Goal: Information Seeking & Learning: Learn about a topic

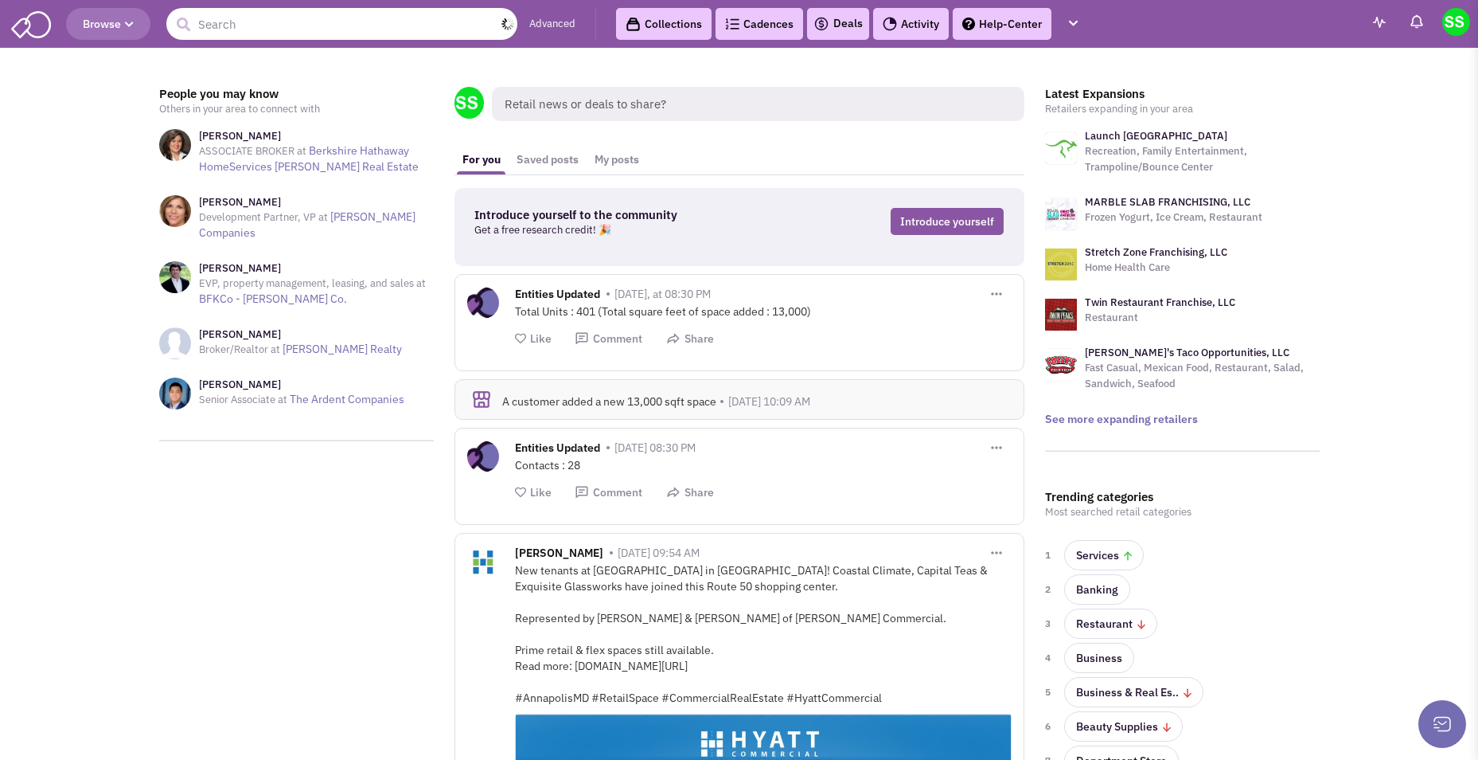
click at [279, 36] on input "text" at bounding box center [341, 24] width 351 height 32
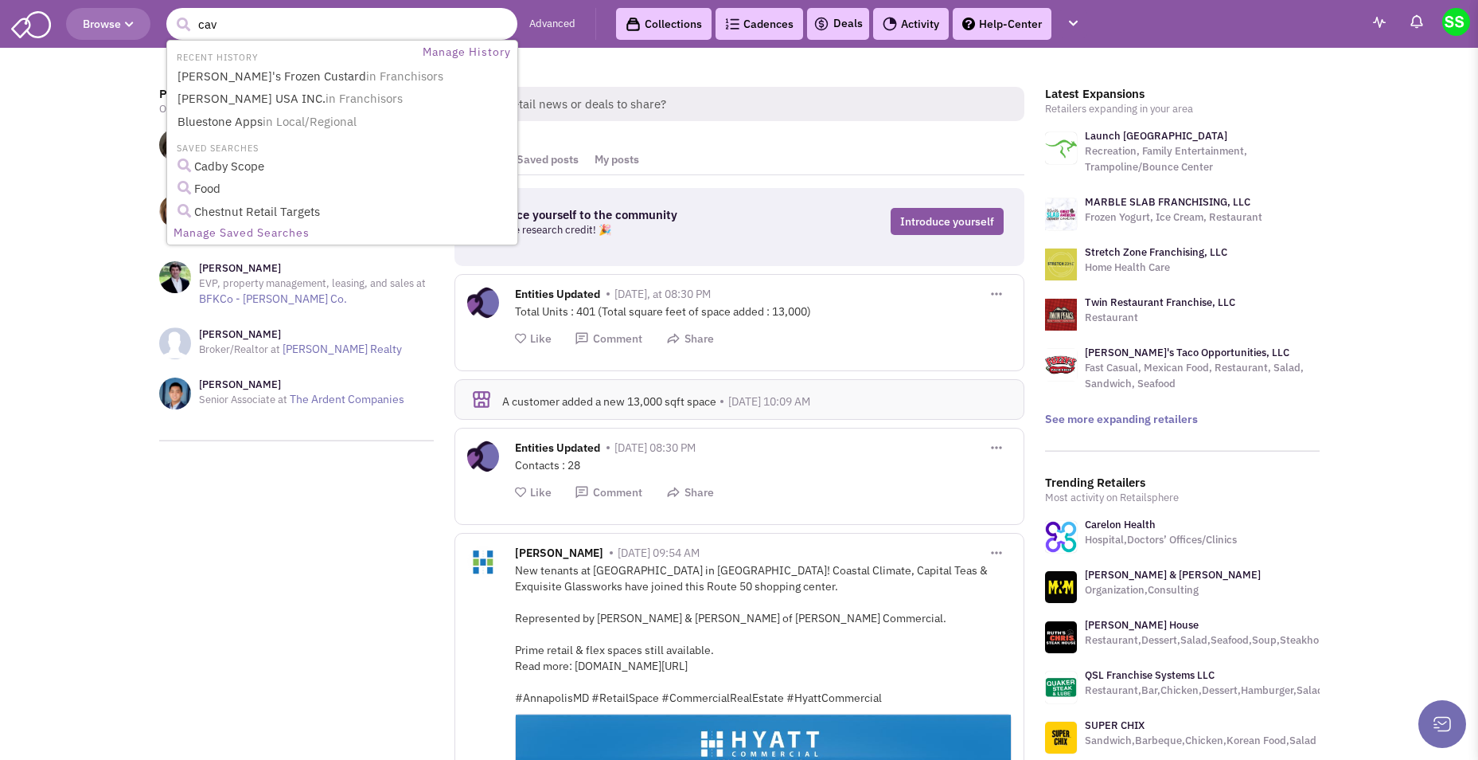
type input "cava"
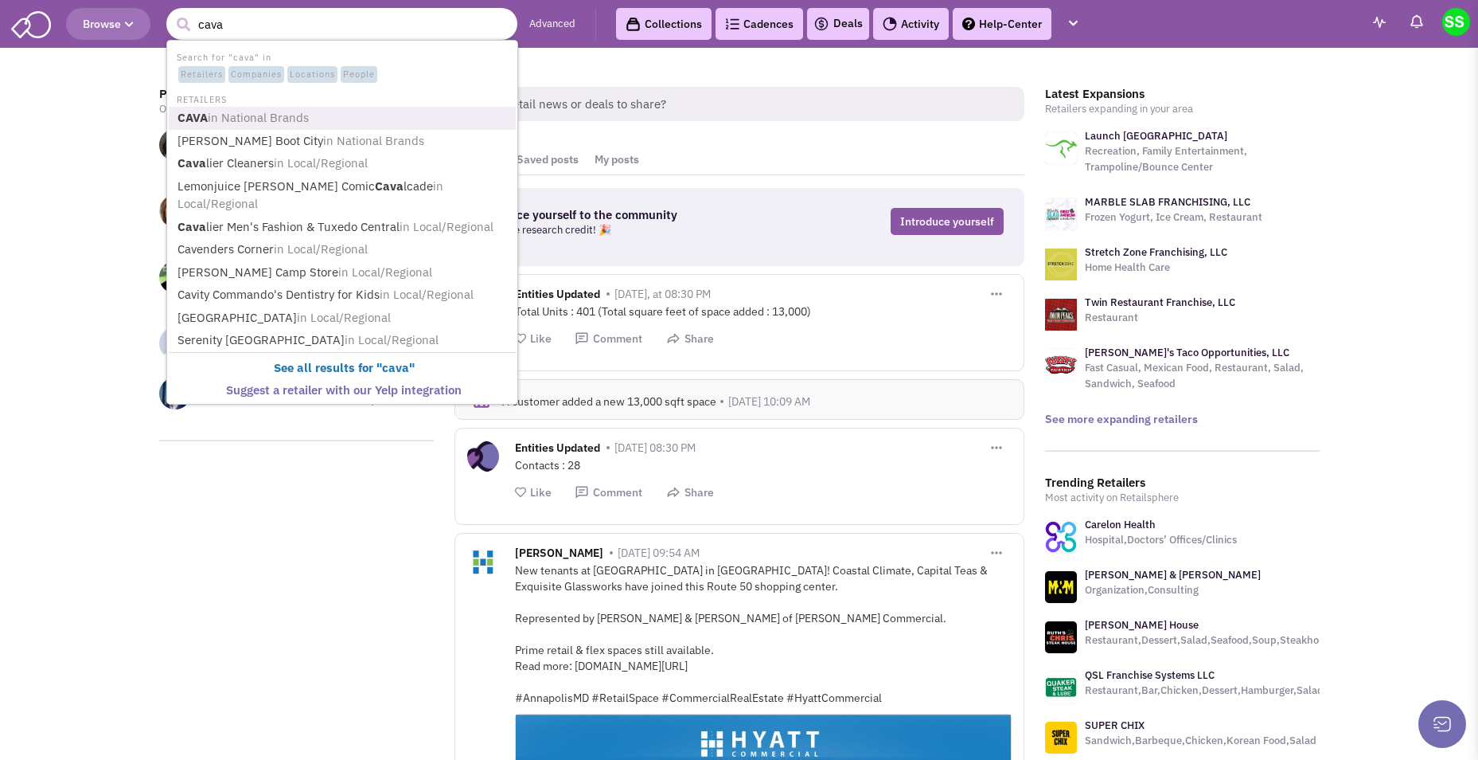
click at [288, 119] on span "in National Brands" at bounding box center [258, 117] width 101 height 15
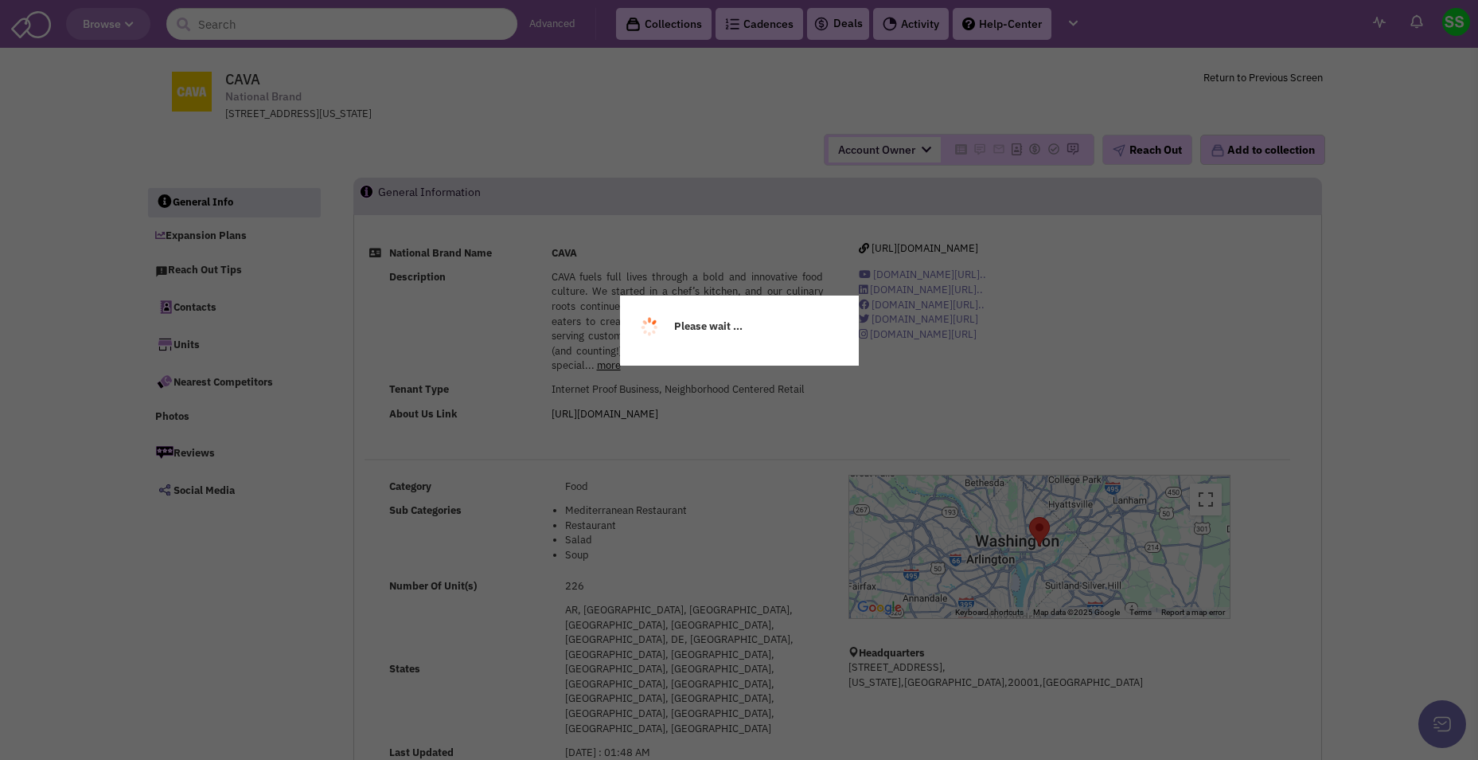
select select
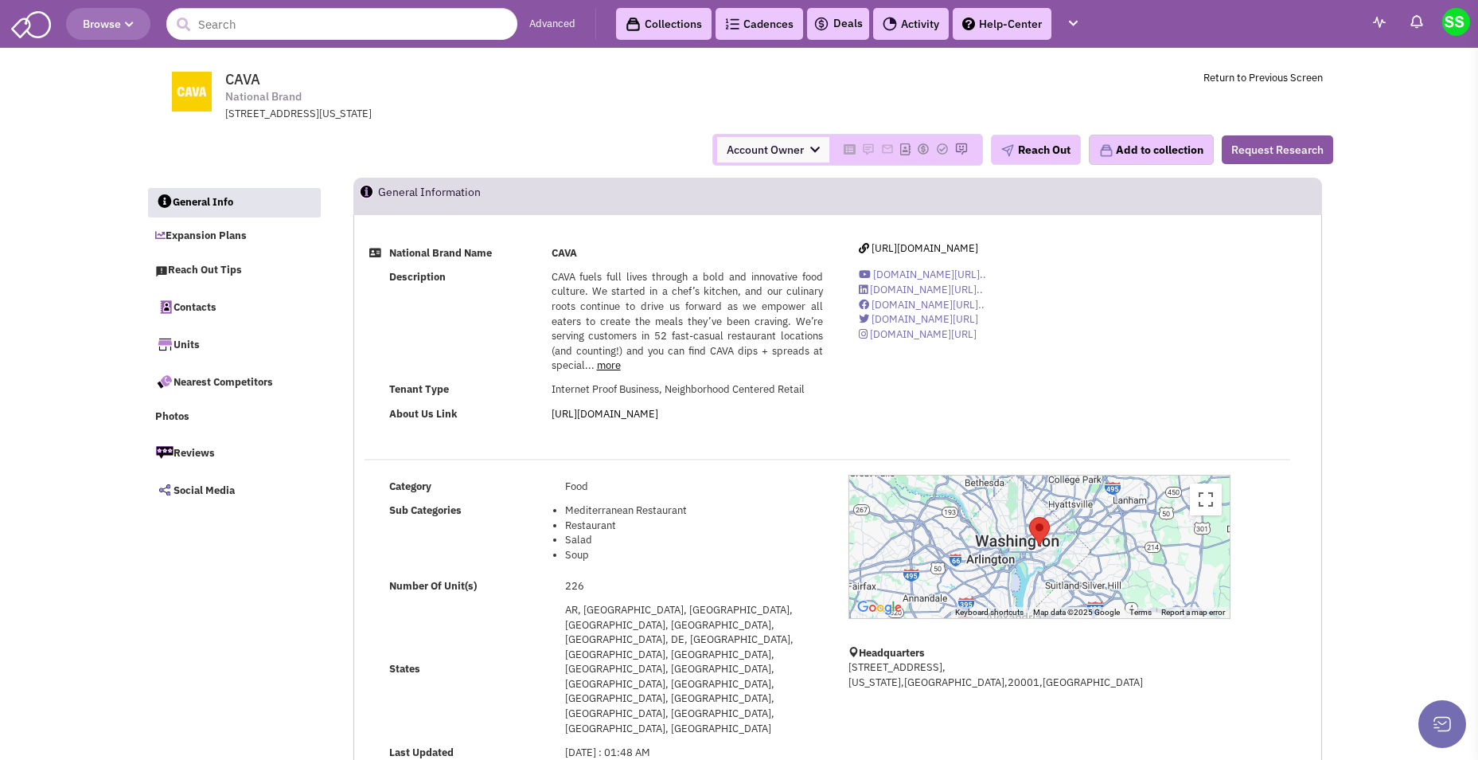
select select
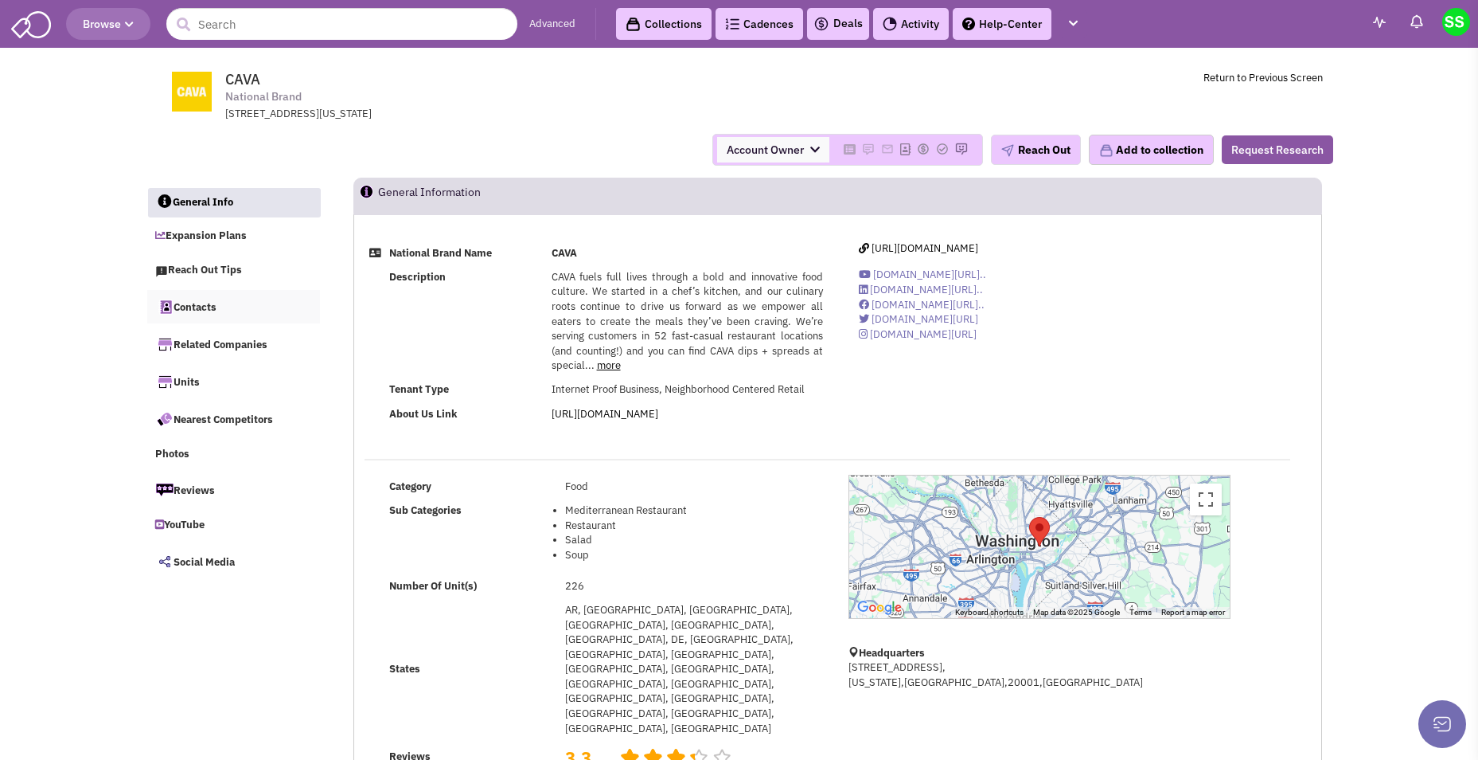
click at [208, 311] on link "Contacts" at bounding box center [234, 306] width 174 height 33
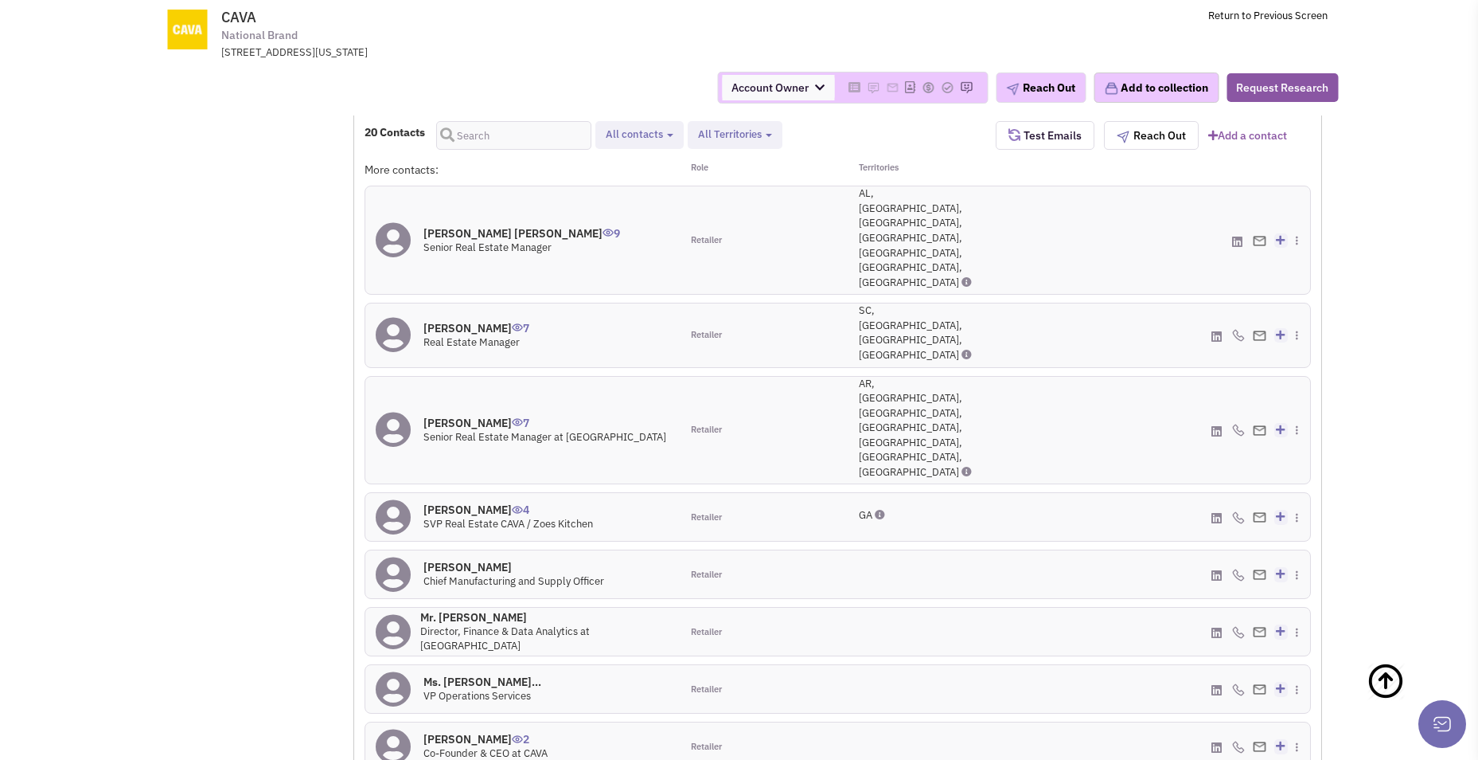
scroll to position [1194, 0]
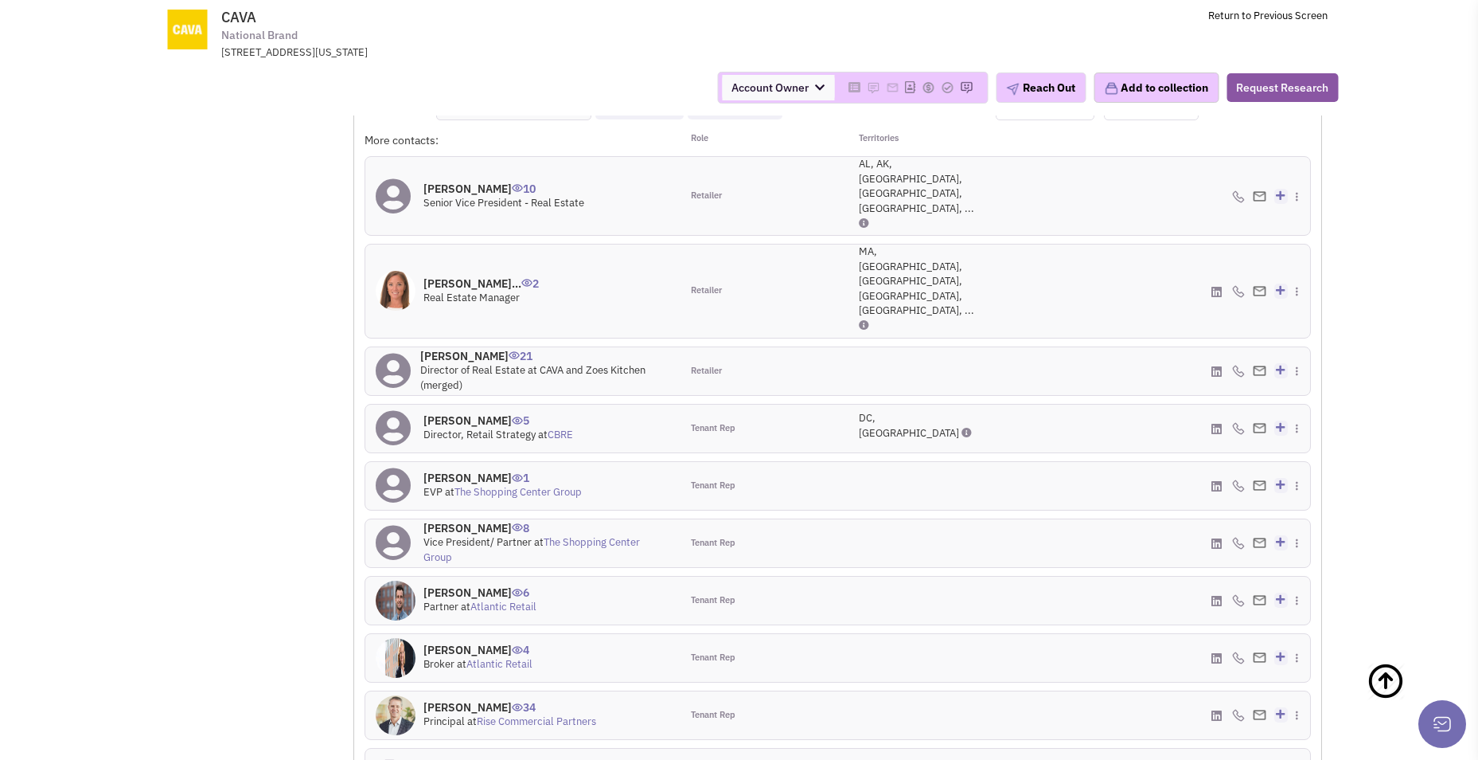
scroll to position [1433, 0]
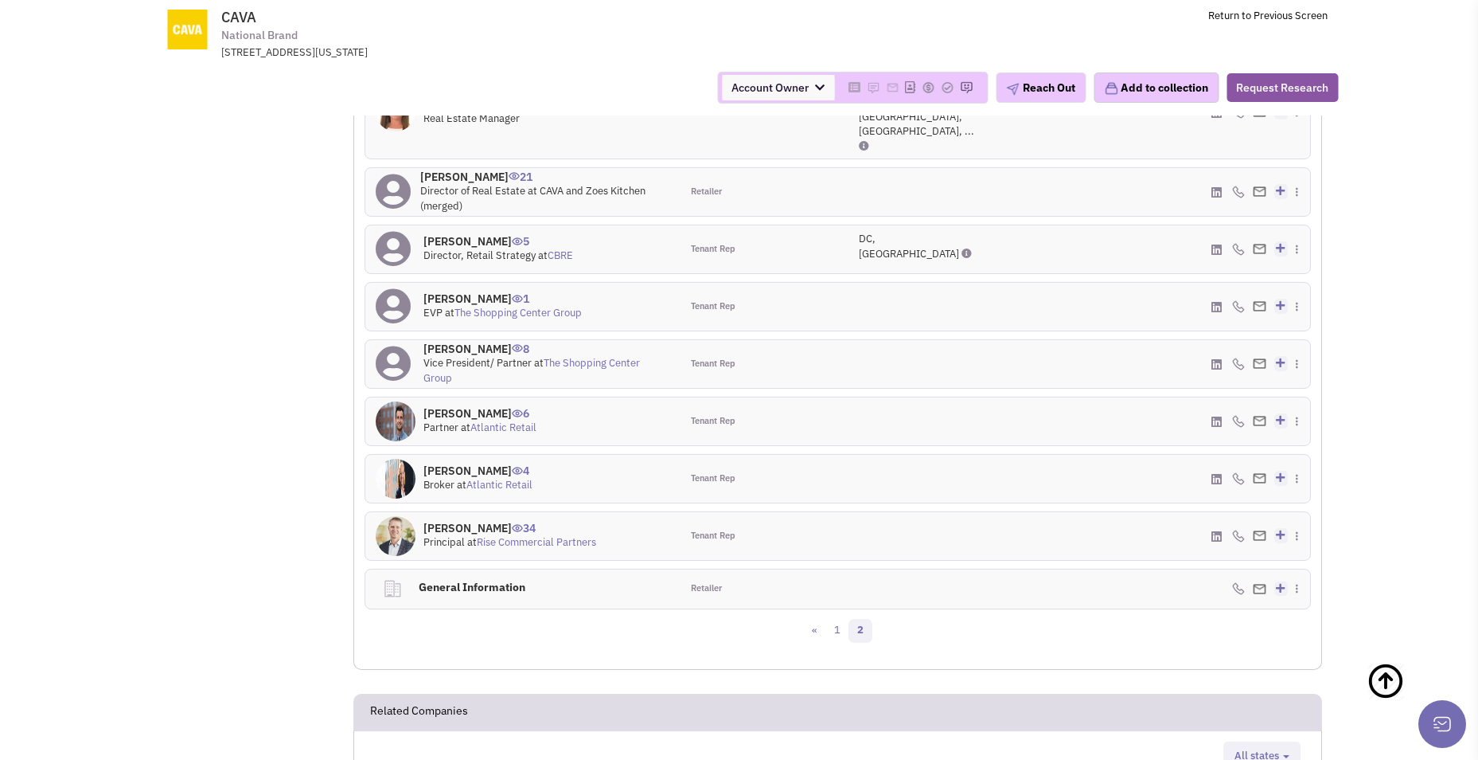
click at [450, 521] on h4 "[PERSON_NAME] 34" at bounding box center [510, 528] width 173 height 14
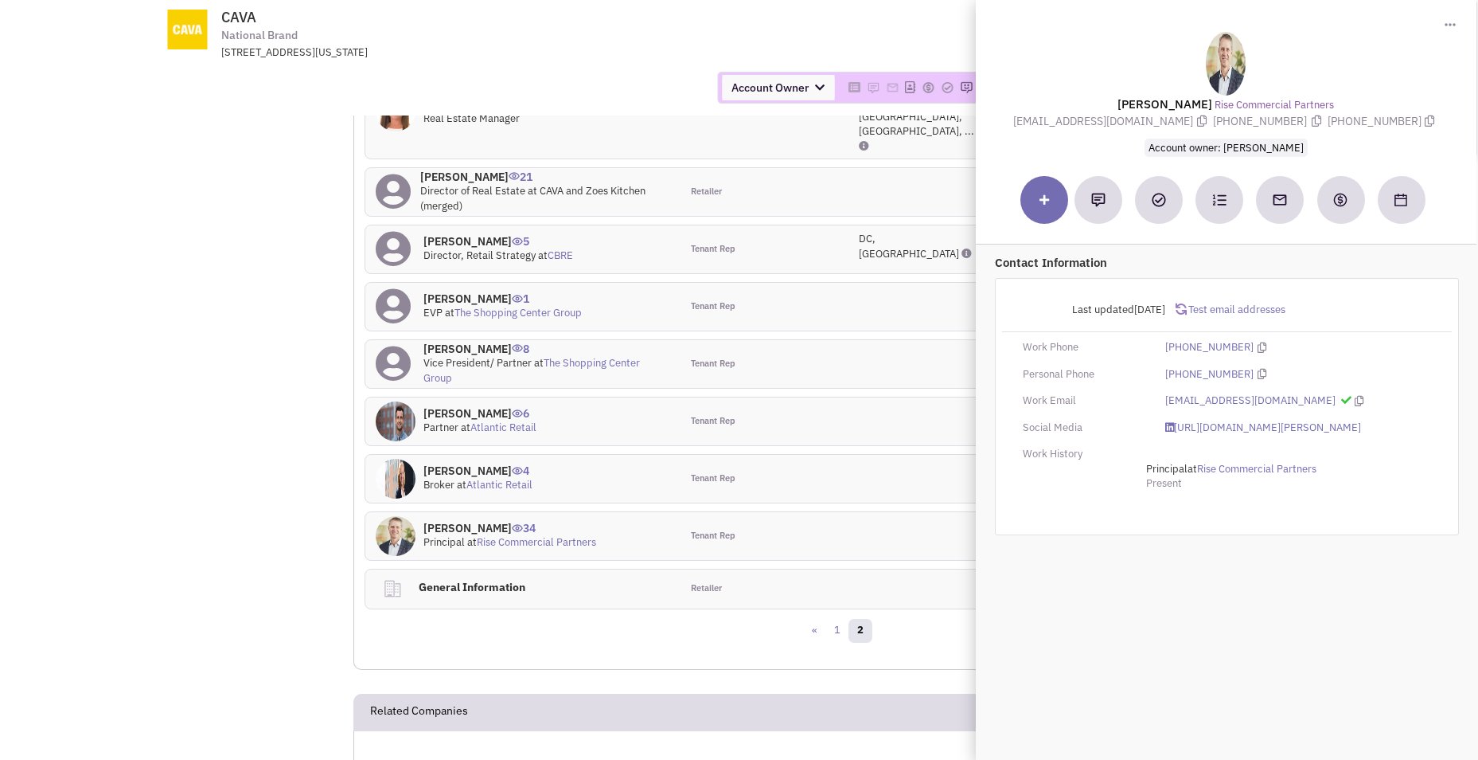
click at [916, 29] on td "CAVA National Brand [STREET_ADDRESS][US_STATE] Return to Previous Screen" at bounding box center [783, 30] width 1090 height 60
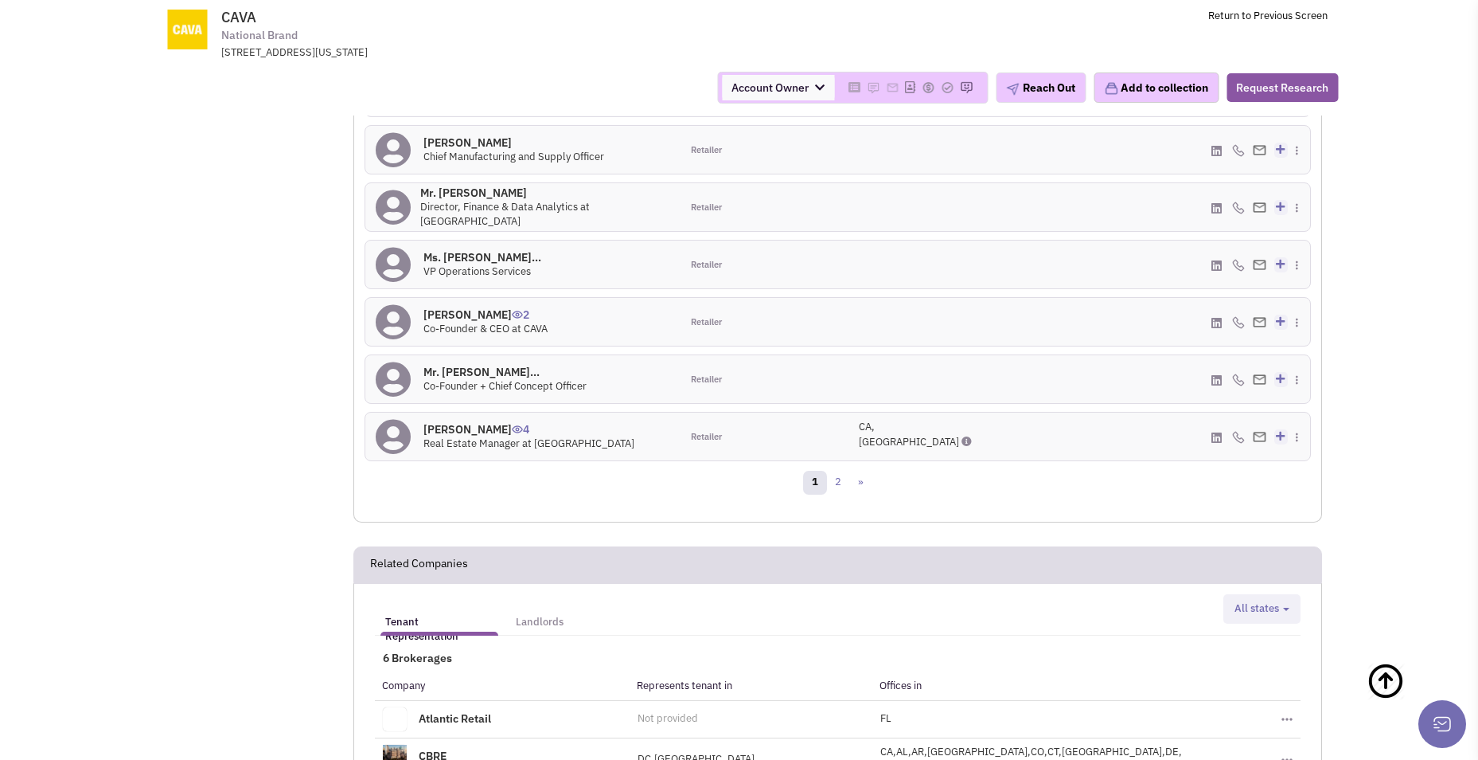
scroll to position [1672, 0]
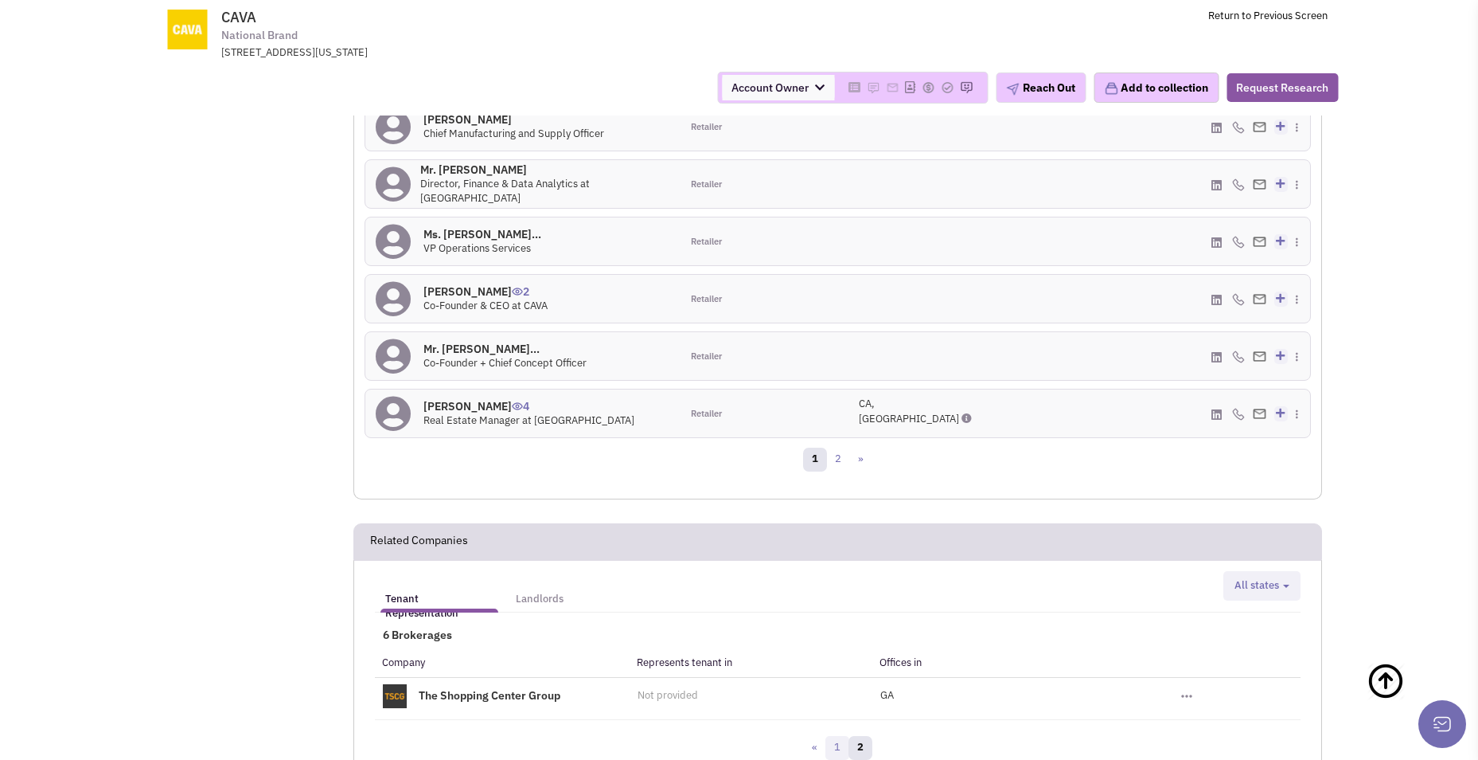
click at [835, 736] on link "1" at bounding box center [838, 748] width 24 height 24
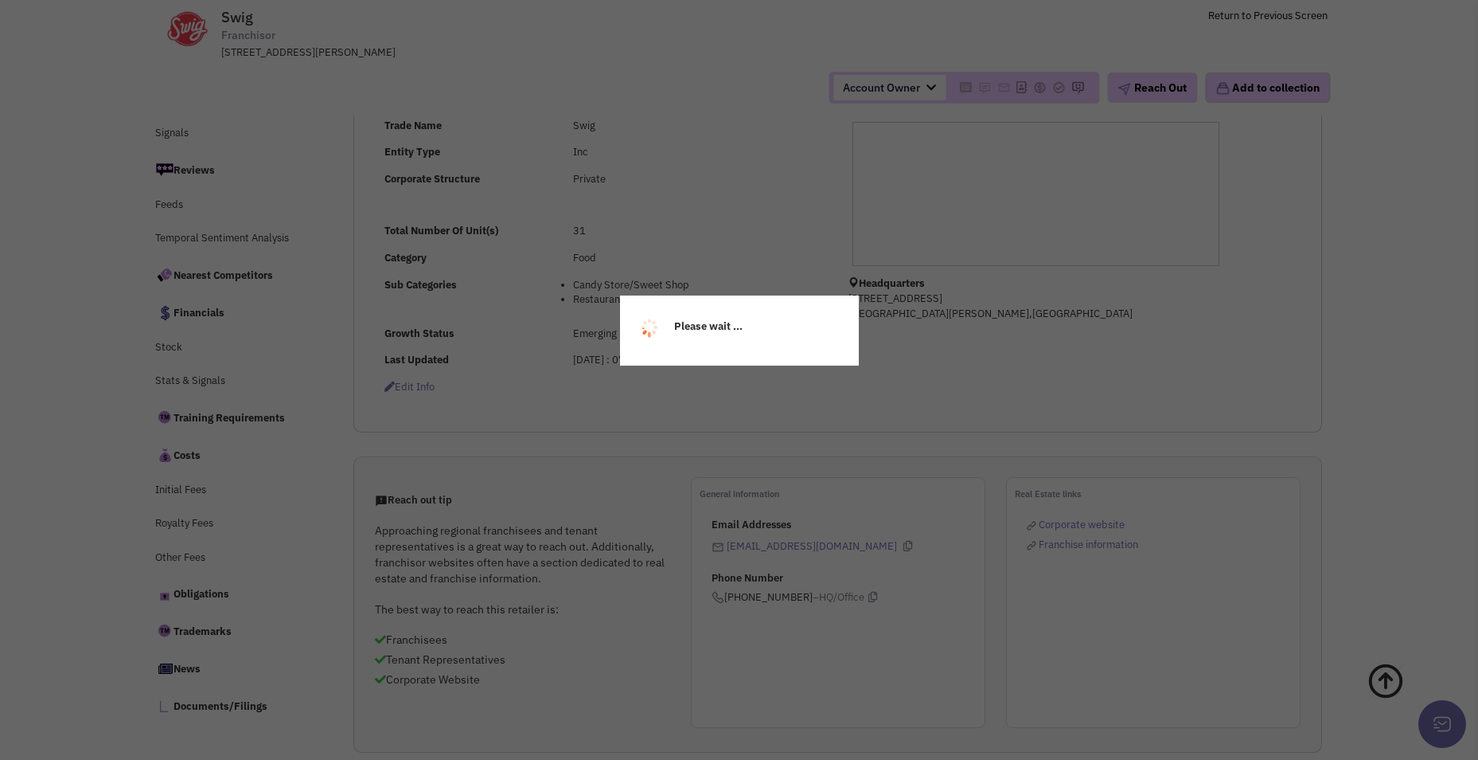
scroll to position [244, 0]
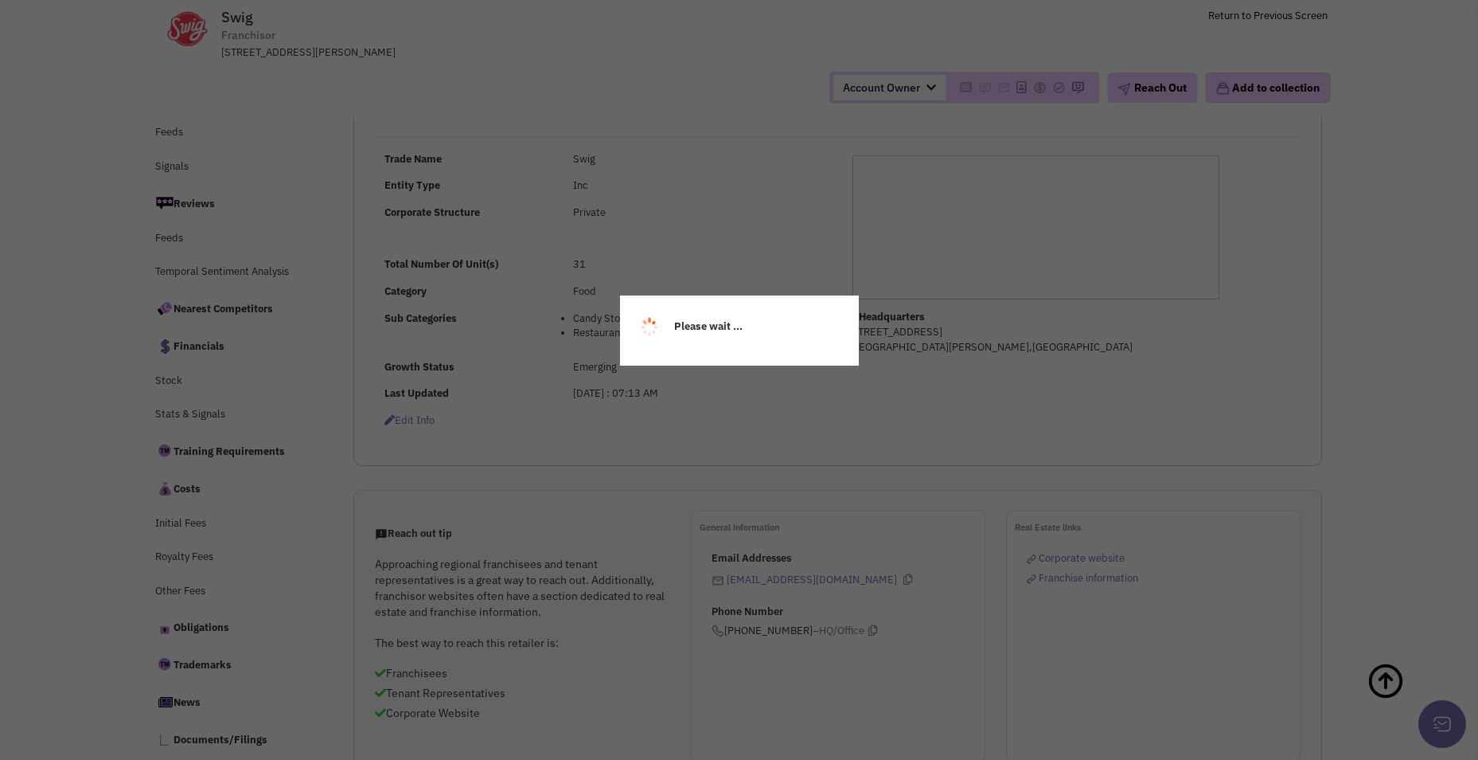
select select
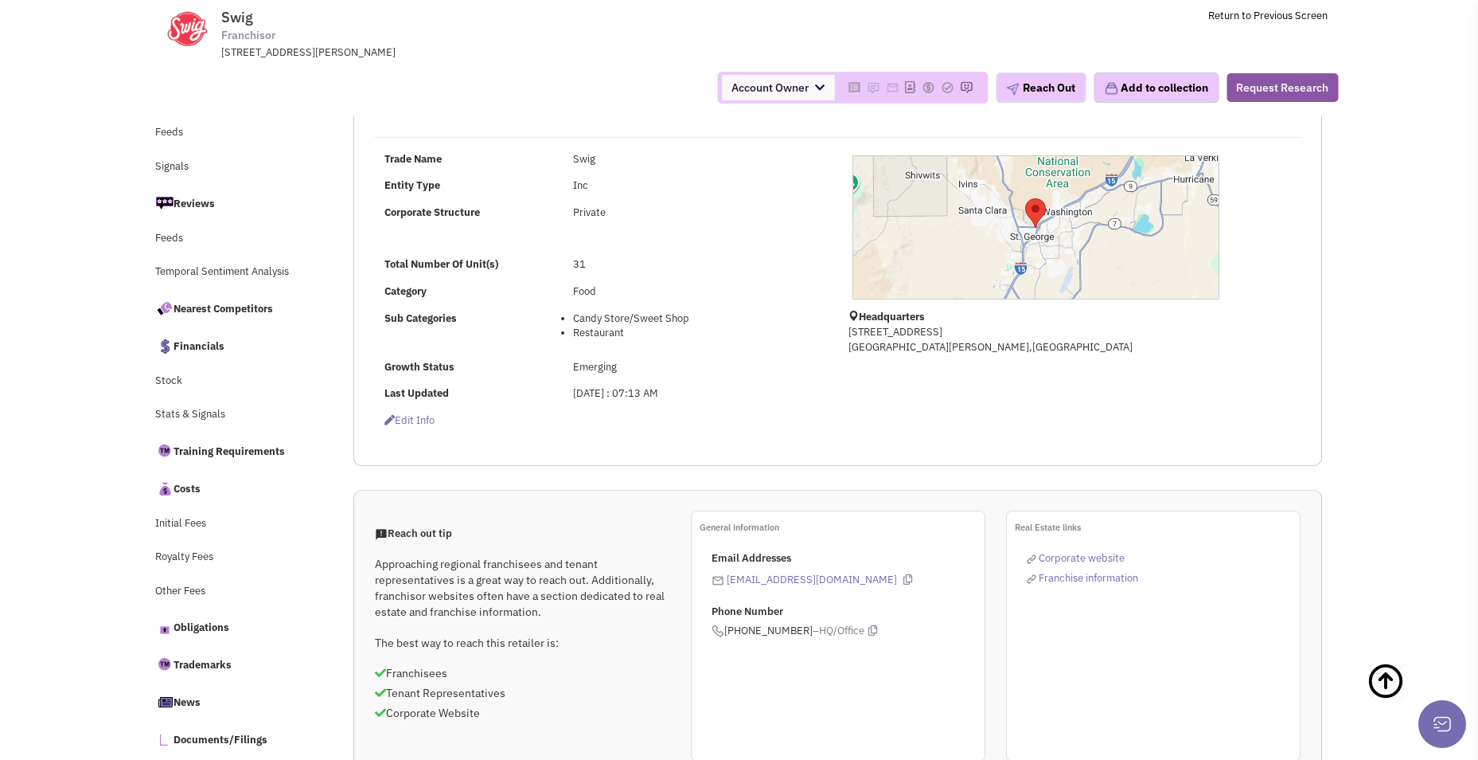
scroll to position [281, 0]
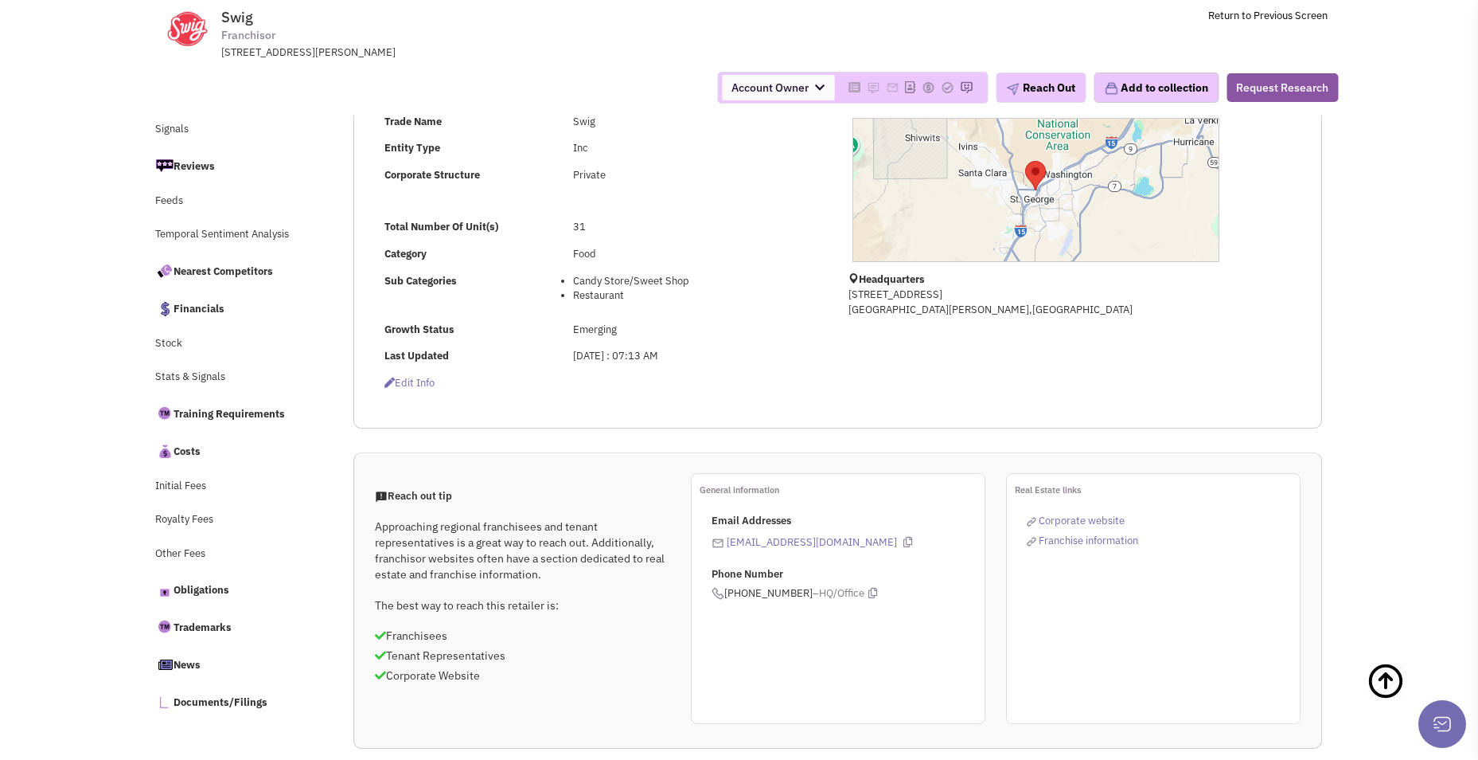
select select
